Goal: Information Seeking & Learning: Learn about a topic

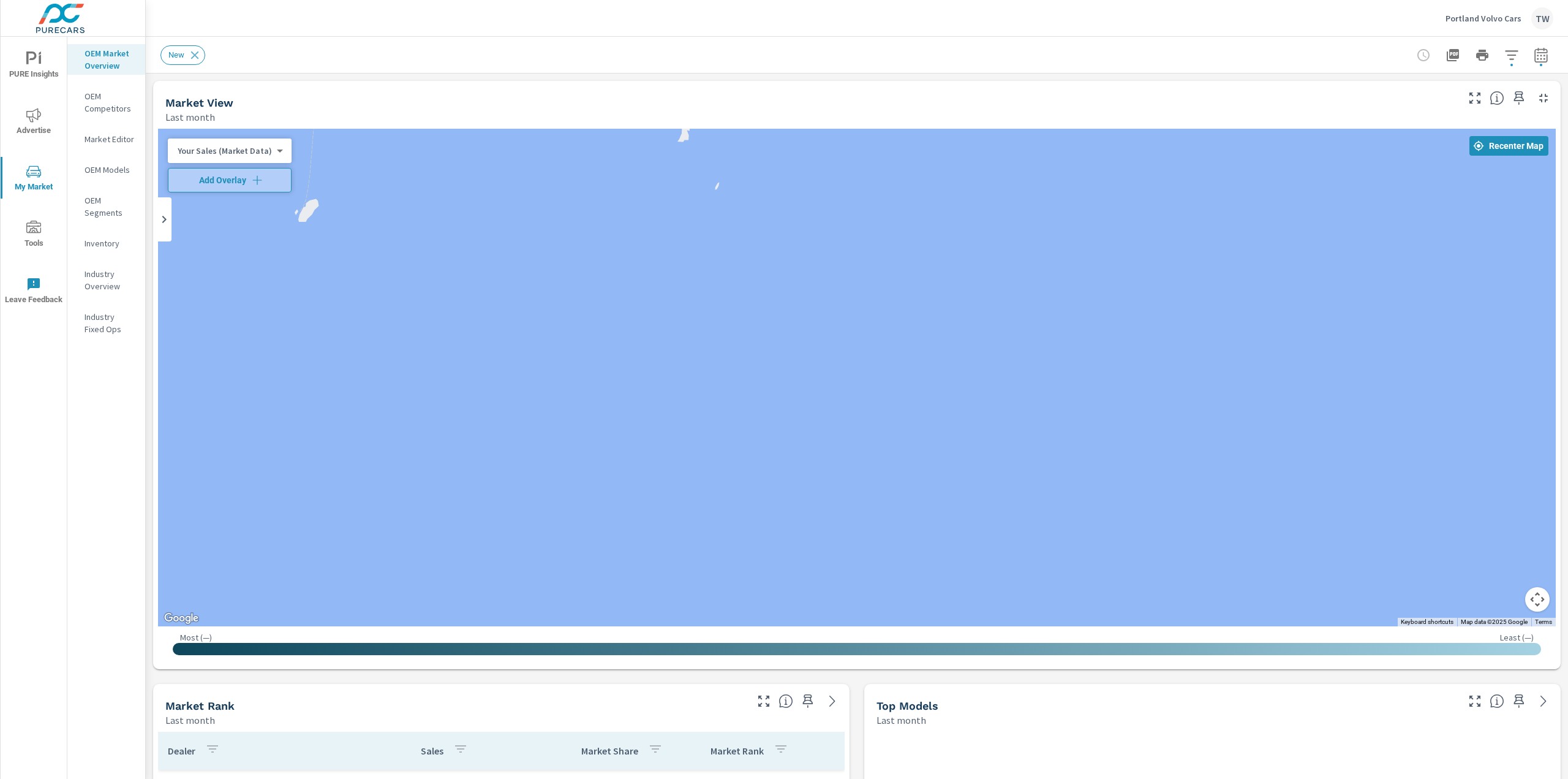
drag, startPoint x: 30, startPoint y: 172, endPoint x: 29, endPoint y: 181, distance: 9.1
click at [30, 172] on icon "nav menu" at bounding box center [34, 171] width 15 height 15
click at [30, 115] on icon "nav menu" at bounding box center [34, 115] width 15 height 15
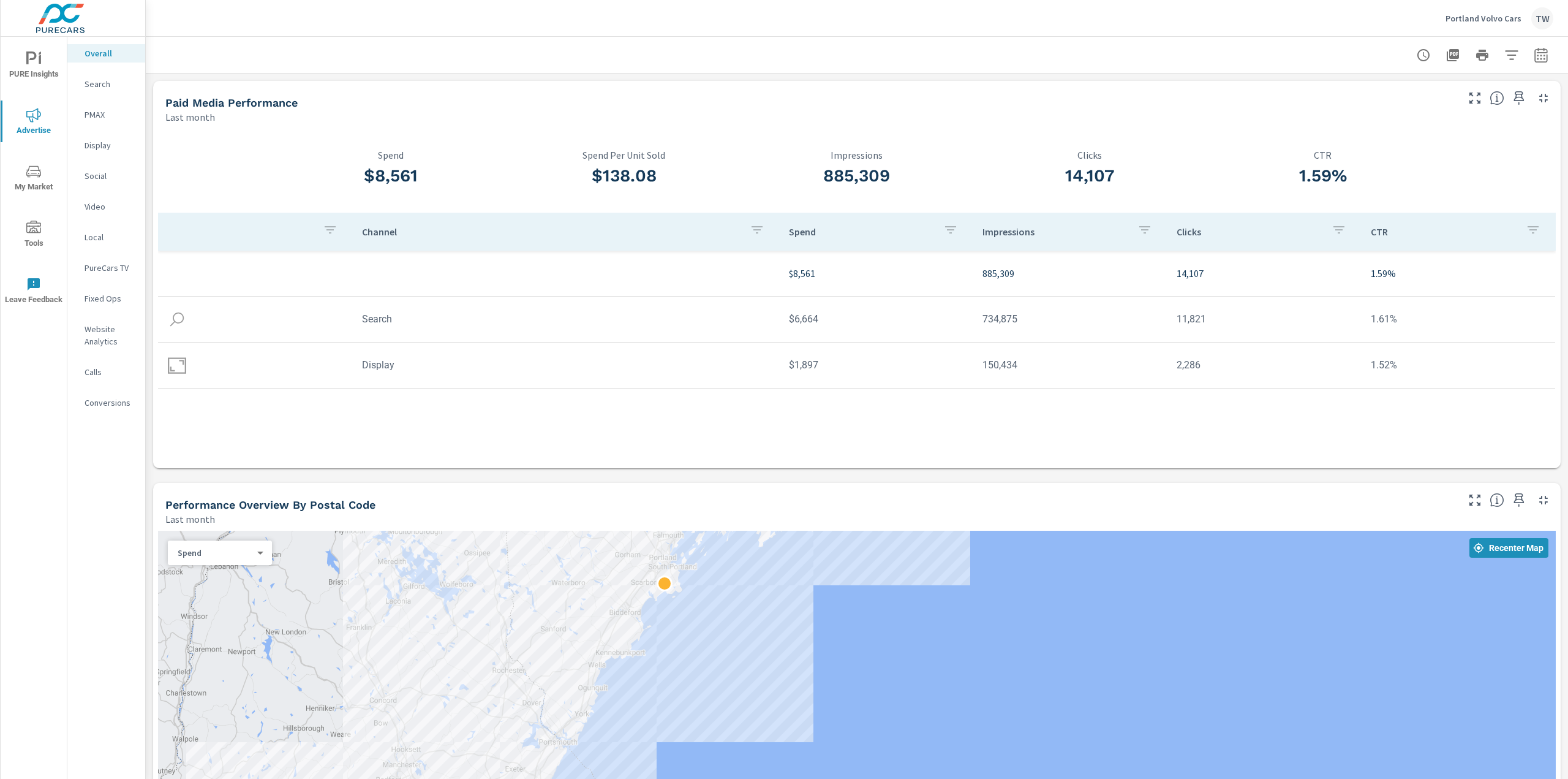
drag, startPoint x: 424, startPoint y: 627, endPoint x: 435, endPoint y: 550, distance: 77.8
click at [436, 551] on div at bounding box center [857, 730] width 1398 height 397
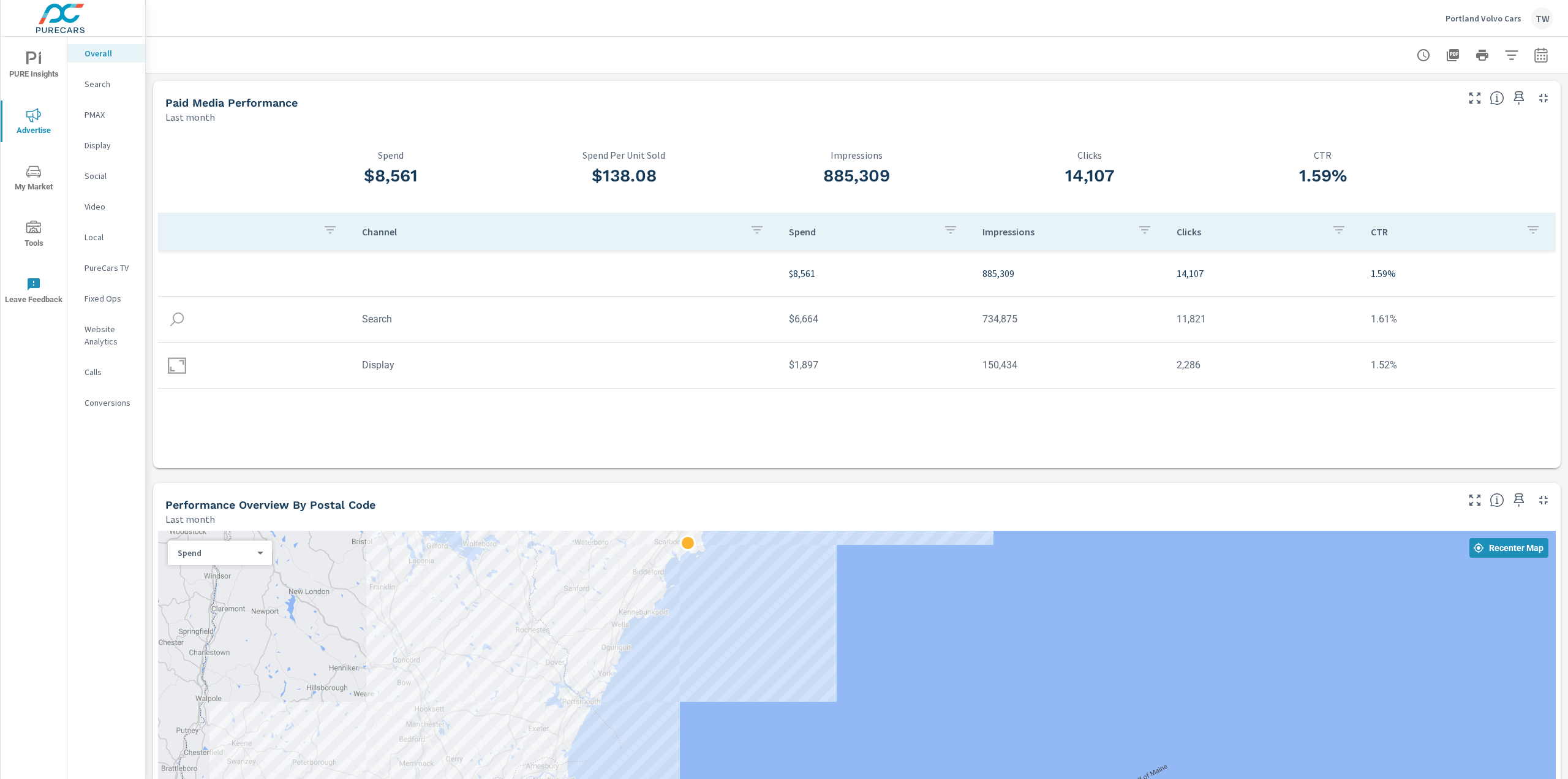
drag, startPoint x: 439, startPoint y: 662, endPoint x: 449, endPoint y: 636, distance: 27.9
click at [449, 636] on div at bounding box center [857, 730] width 1398 height 397
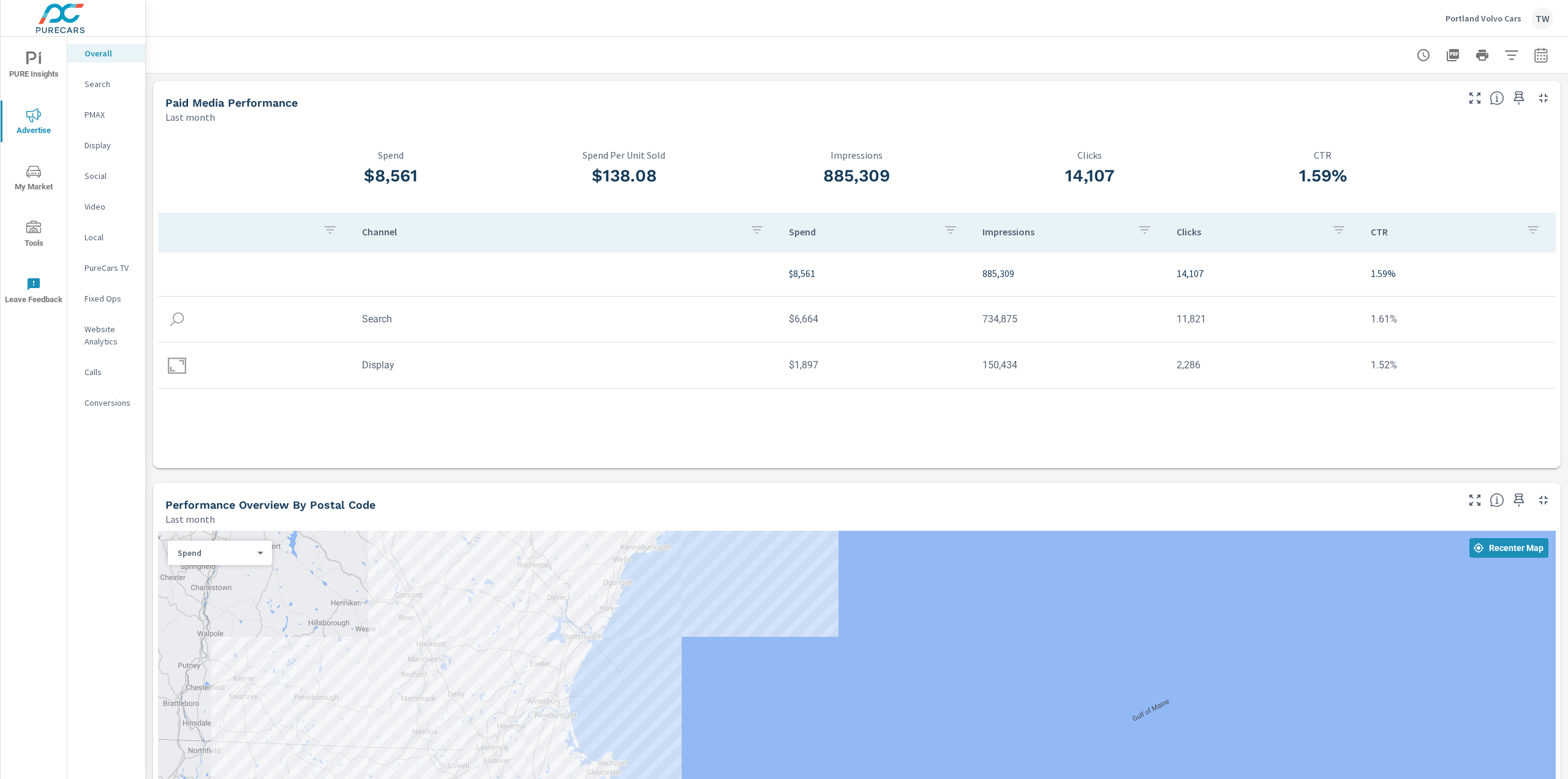
drag, startPoint x: 468, startPoint y: 677, endPoint x: 472, endPoint y: 630, distance: 47.2
click at [472, 631] on div at bounding box center [857, 730] width 1398 height 397
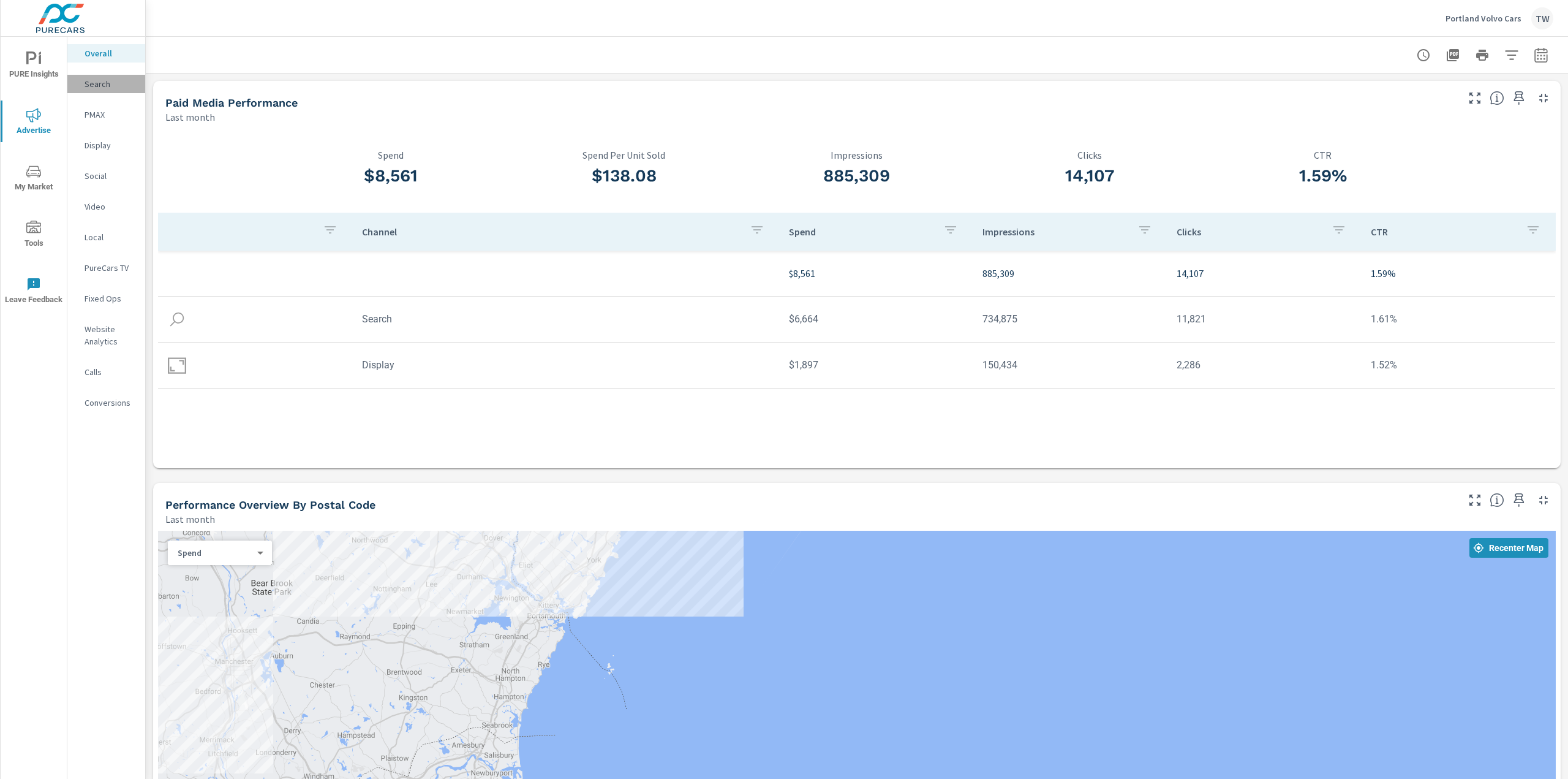
click at [95, 81] on p "Search" at bounding box center [109, 84] width 51 height 13
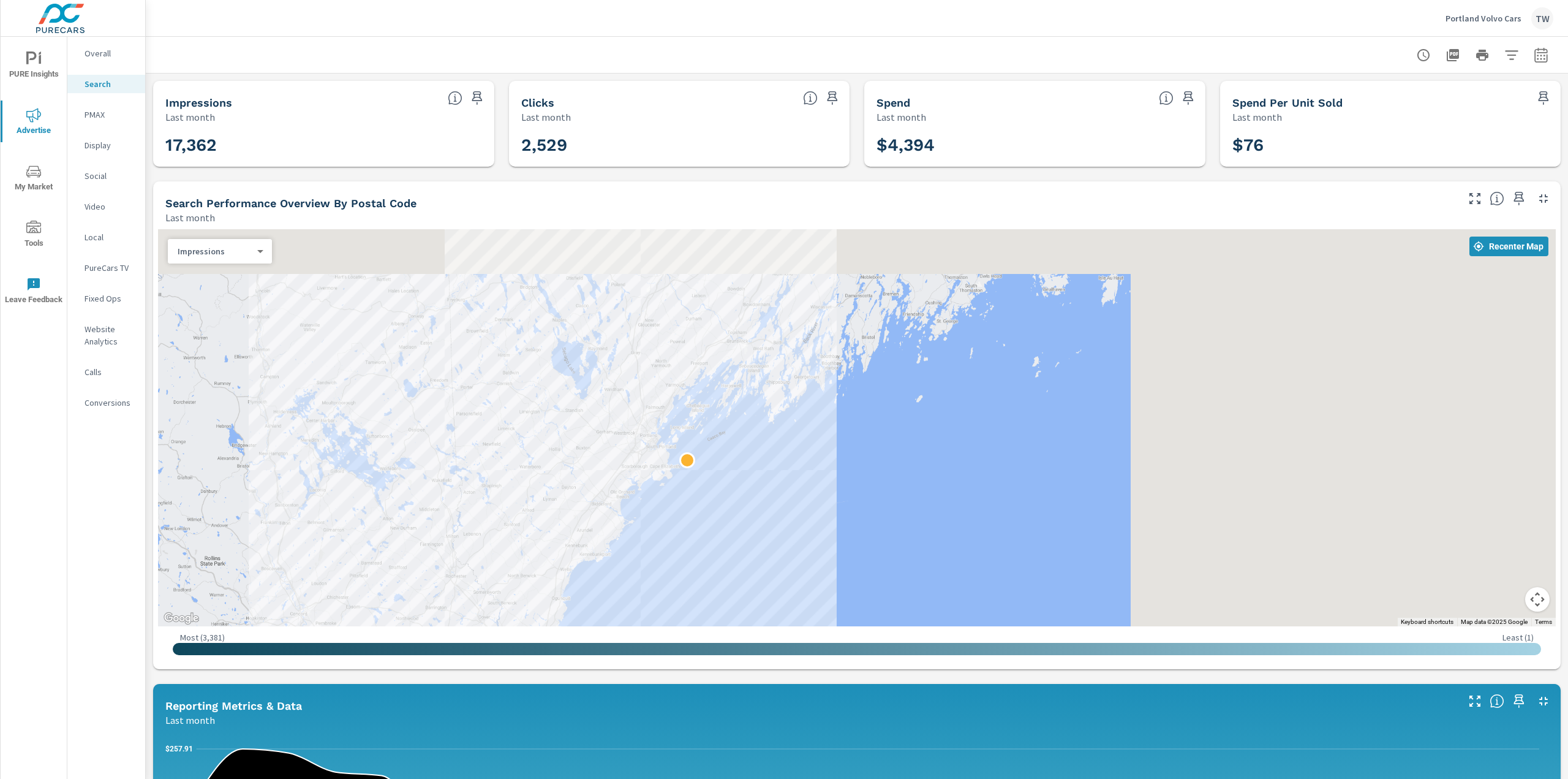
scroll to position [5, 0]
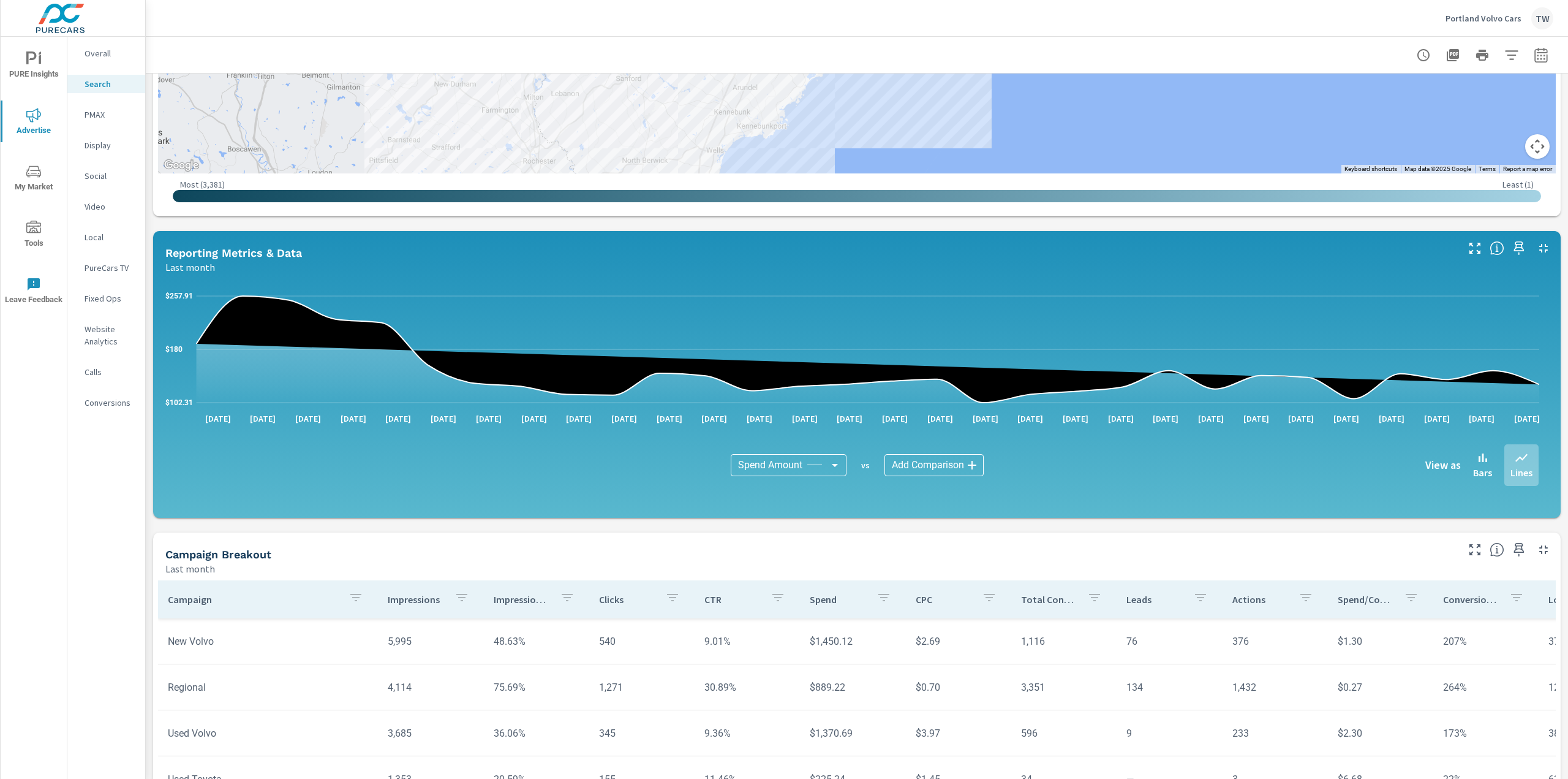
scroll to position [601, 0]
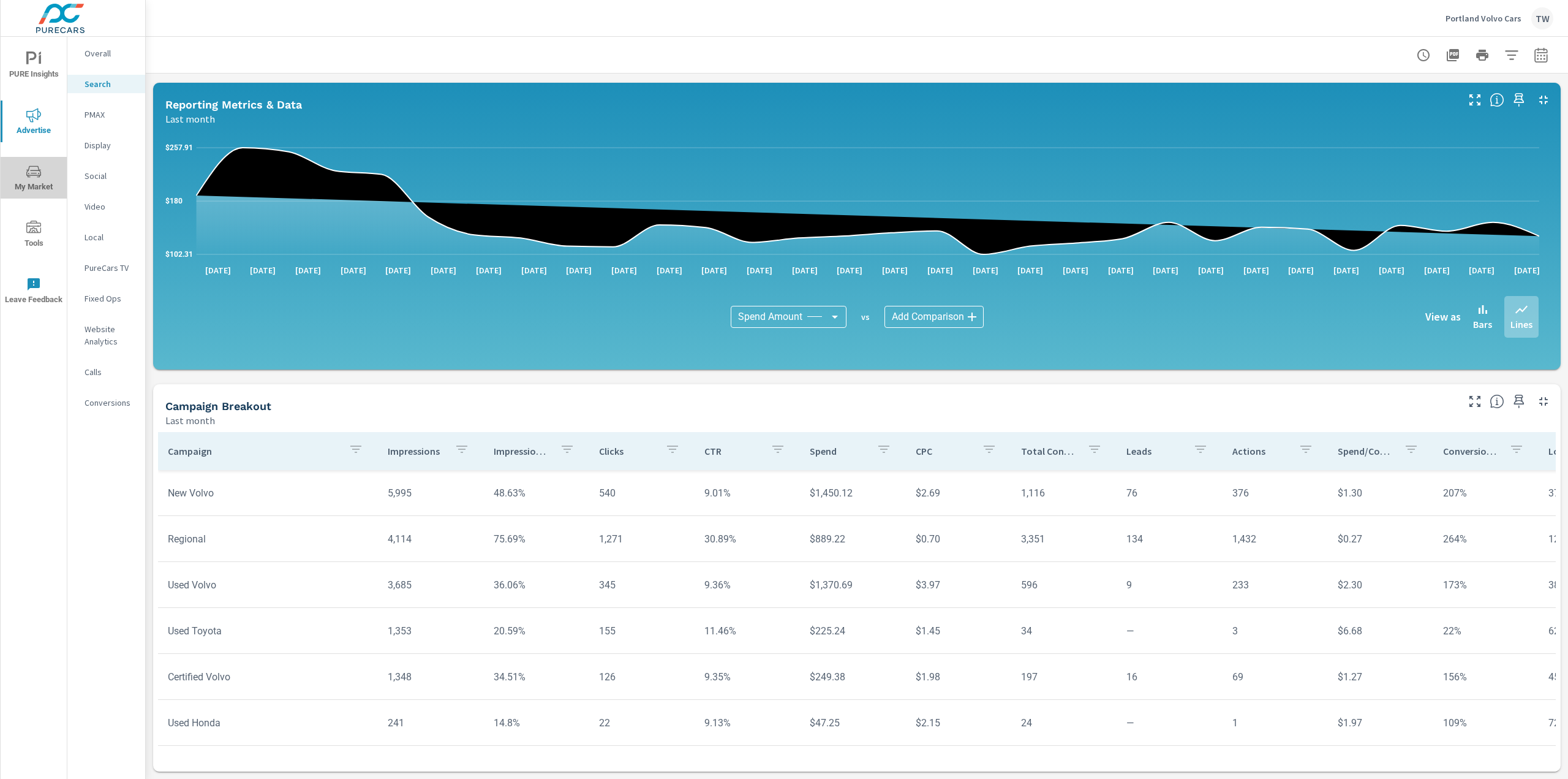
click at [31, 175] on icon "nav menu" at bounding box center [34, 171] width 15 height 15
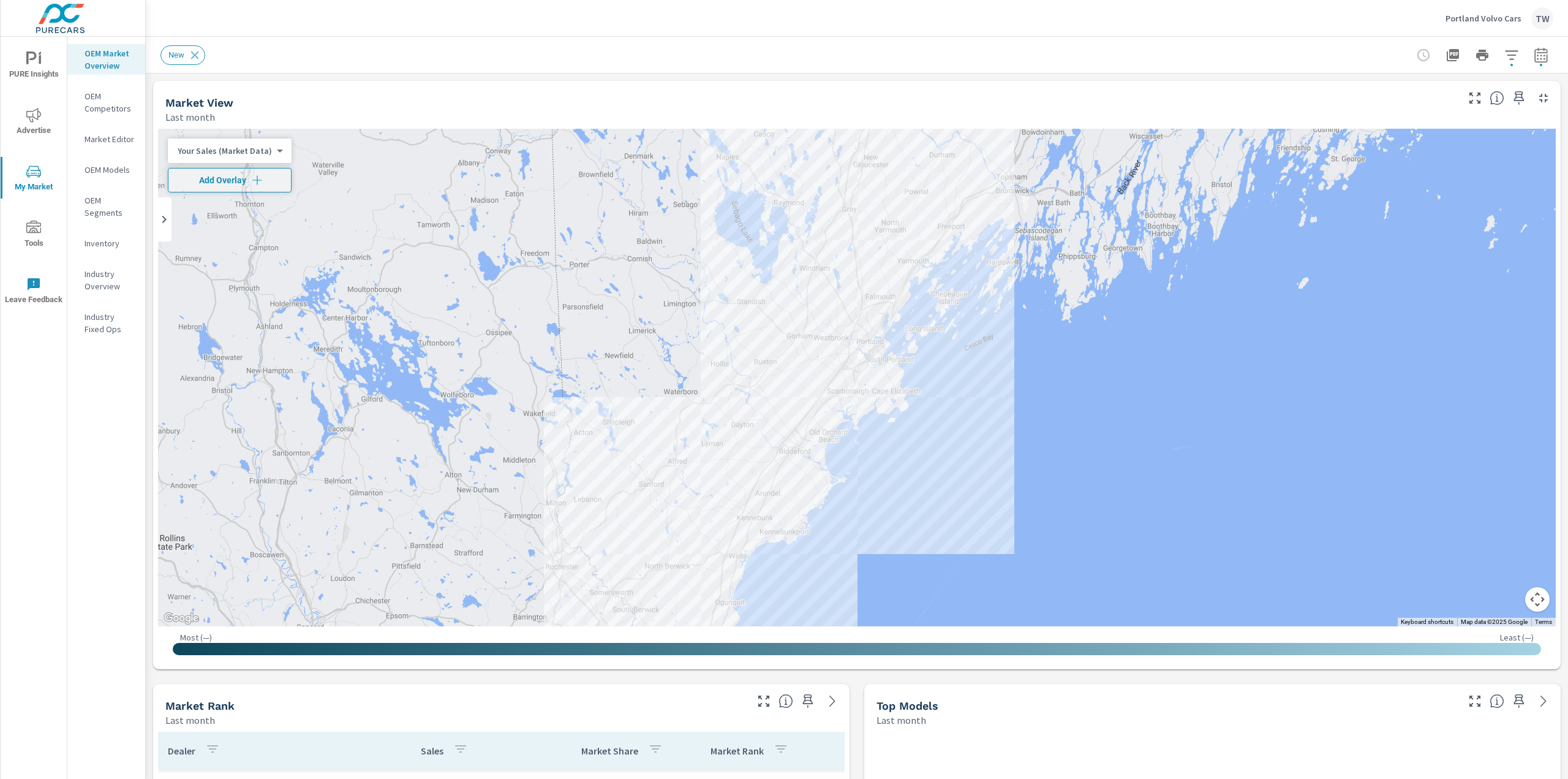
click at [264, 149] on body "PURE Insights Advertise My Market Tools Leave Feedback OEM Market Overview OEM …" at bounding box center [784, 390] width 1568 height 779
click at [206, 206] on li "Market Share (Market Data)" at bounding box center [227, 209] width 120 height 20
